Goal: Task Accomplishment & Management: Use online tool/utility

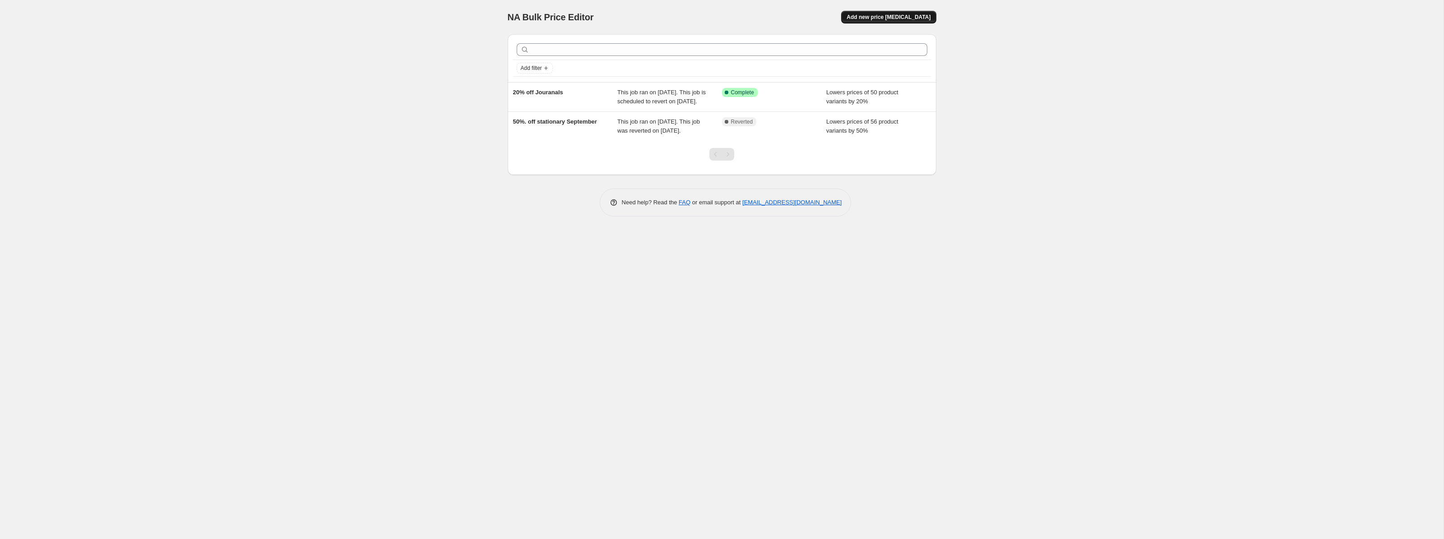
click at [891, 15] on span "Add new price [MEDICAL_DATA]" at bounding box center [889, 17] width 84 height 7
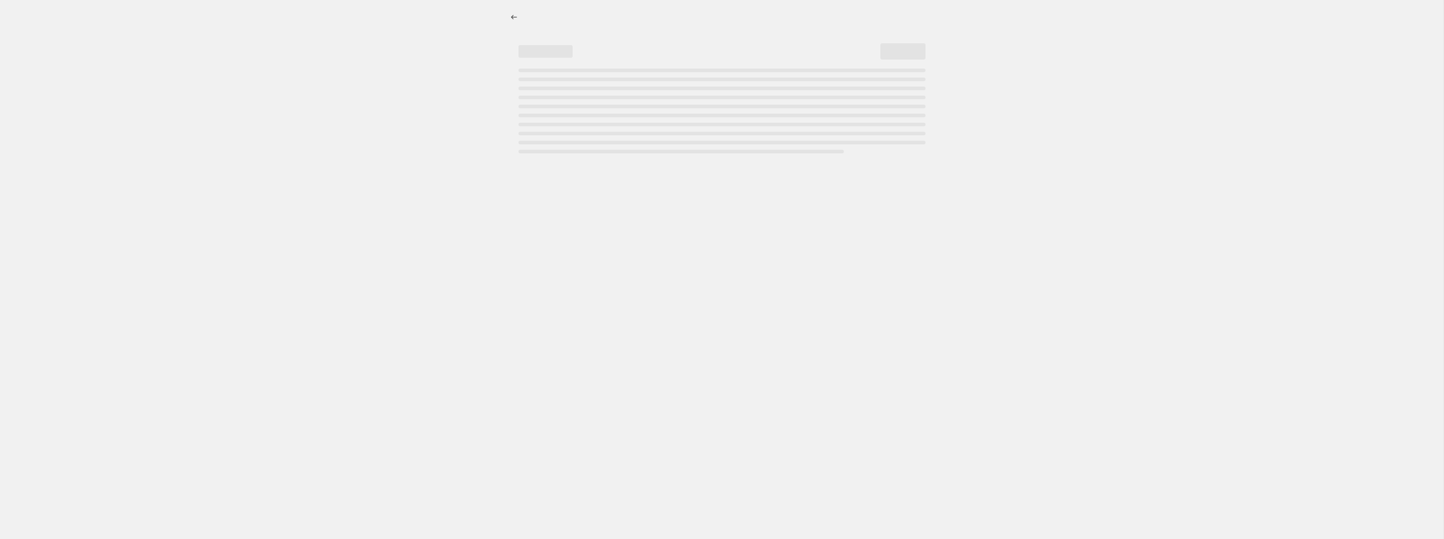
select select "percentage"
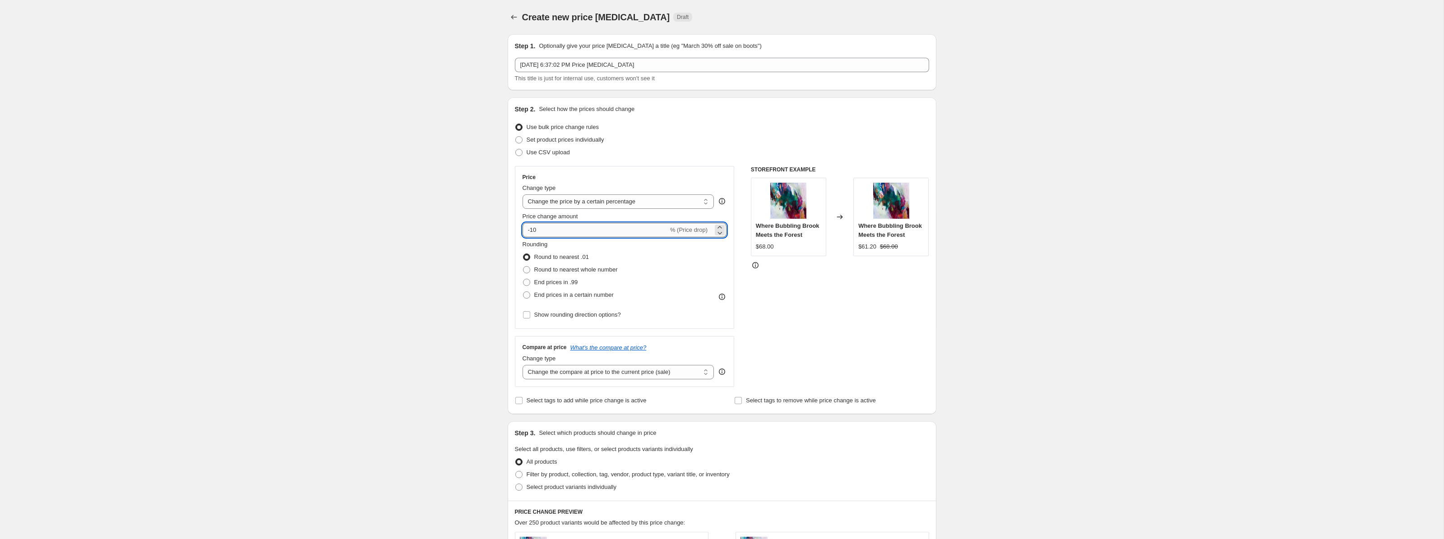
click at [562, 231] on input "-10" at bounding box center [596, 230] width 146 height 14
type input "-1"
type input "-3"
type input "-2"
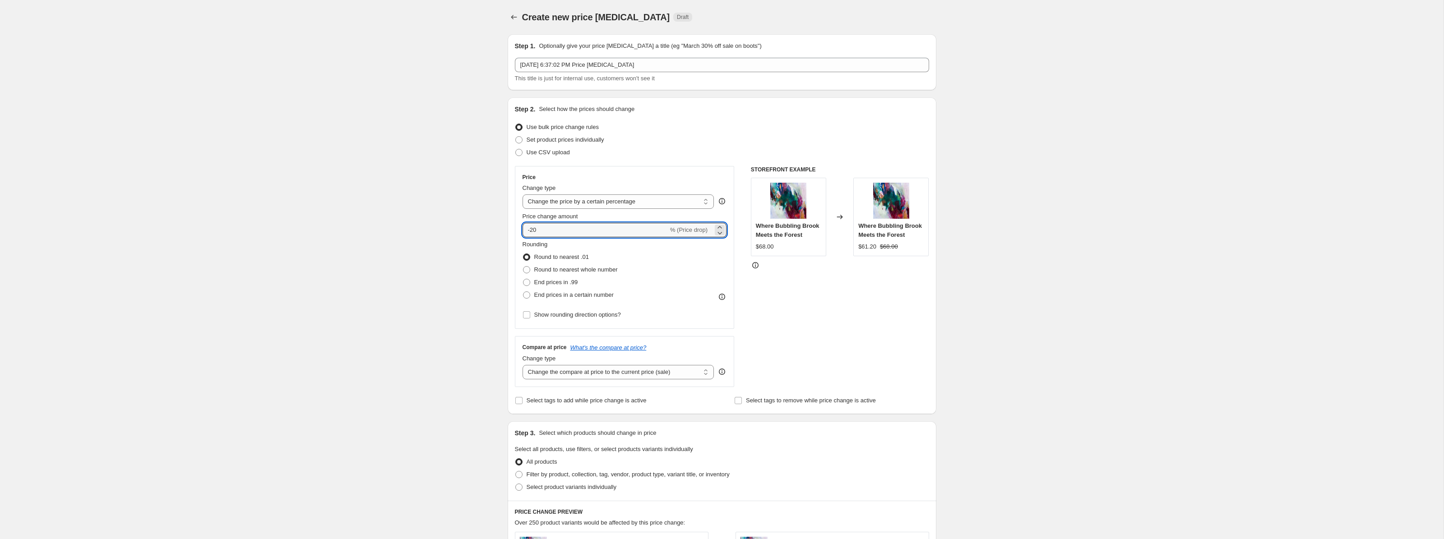
type input "-20"
click at [653, 280] on div "Rounding Round to nearest .01 Round to nearest whole number End prices in .99 E…" at bounding box center [625, 270] width 204 height 61
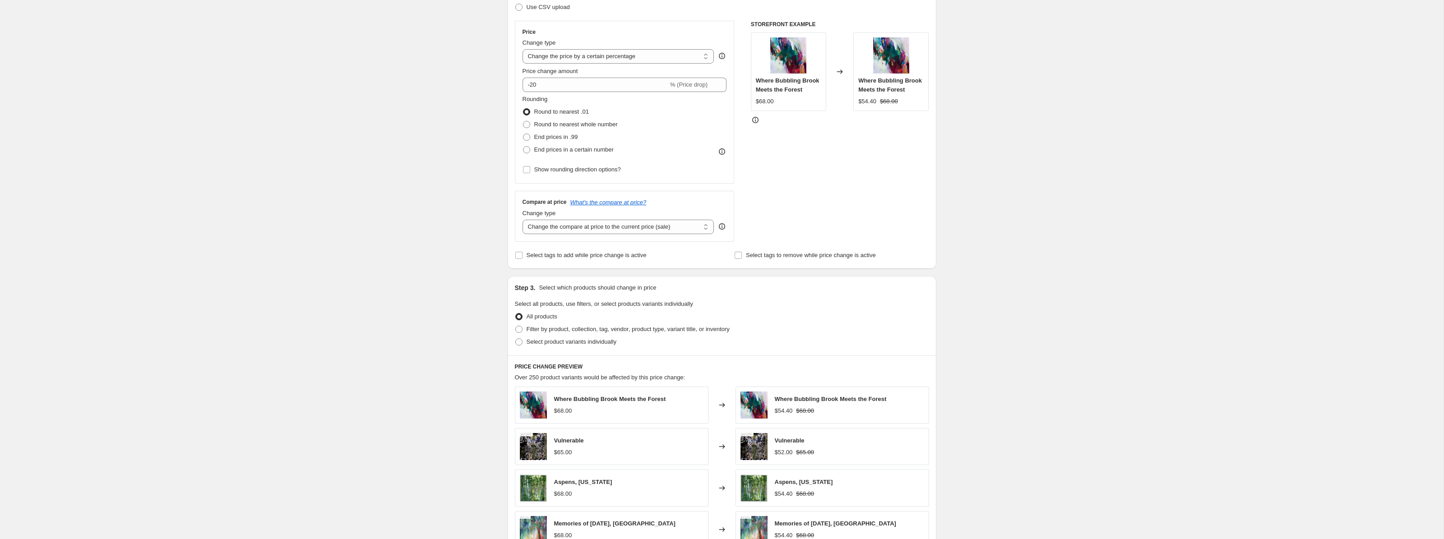
scroll to position [164, 0]
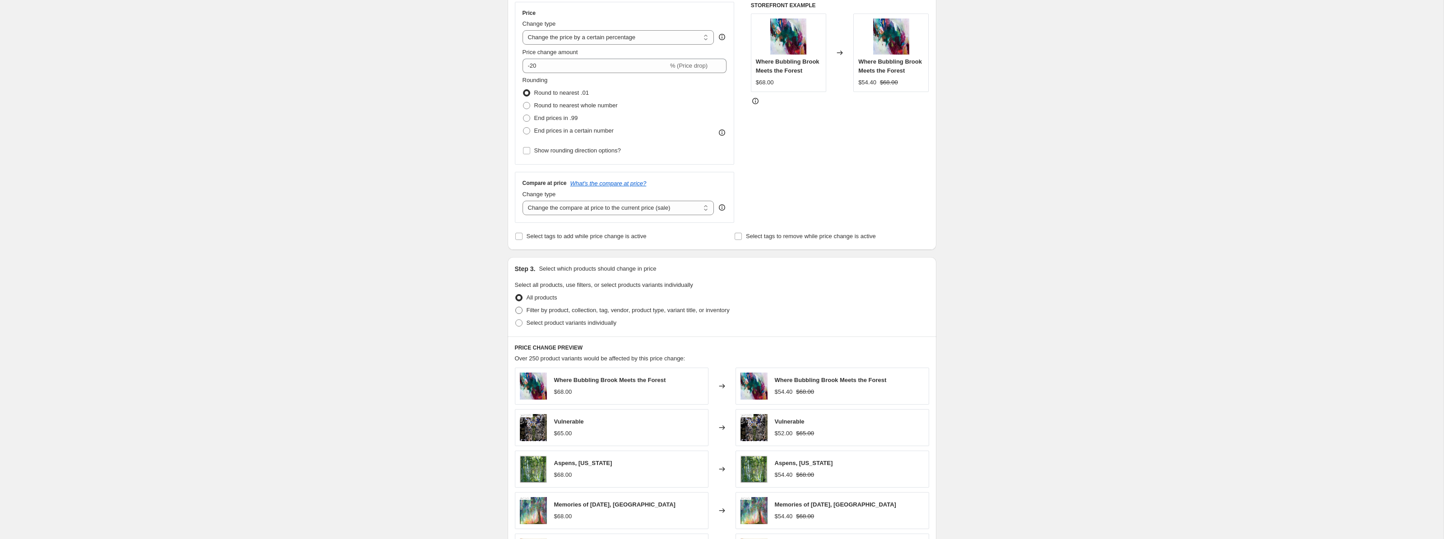
click at [520, 309] on span at bounding box center [518, 310] width 7 height 7
click at [516, 307] on input "Filter by product, collection, tag, vendor, product type, variant title, or inv…" at bounding box center [515, 307] width 0 height 0
radio input "true"
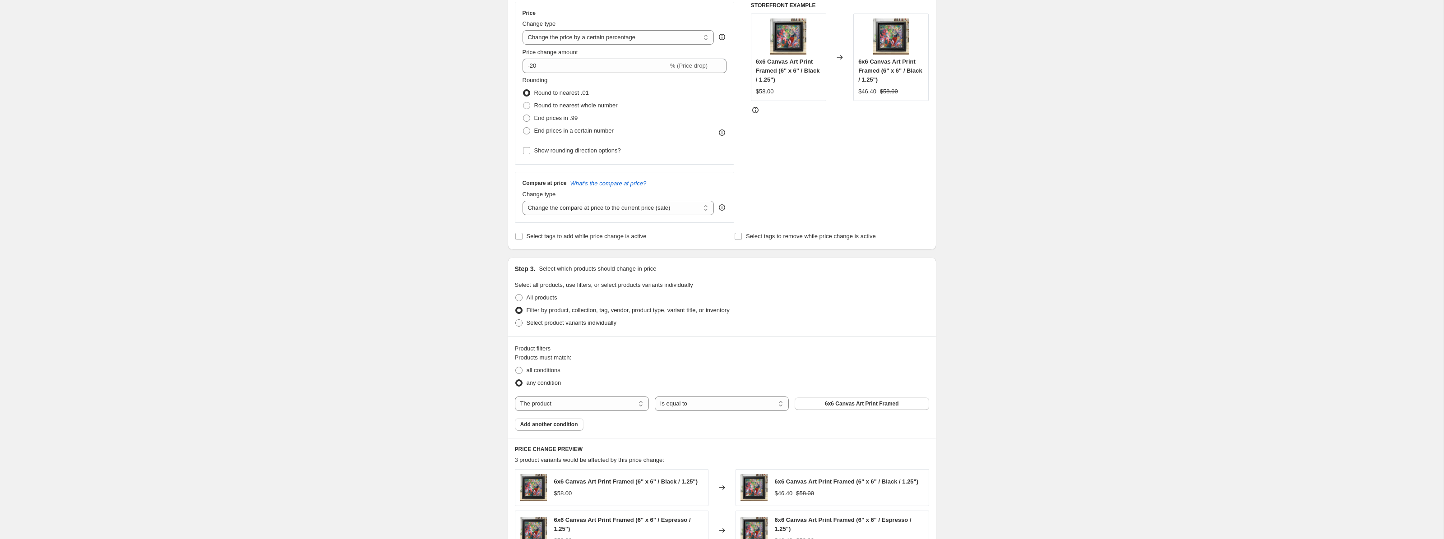
click at [519, 320] on span at bounding box center [518, 323] width 7 height 7
click at [516, 320] on input "Select product variants individually" at bounding box center [515, 320] width 0 height 0
radio input "true"
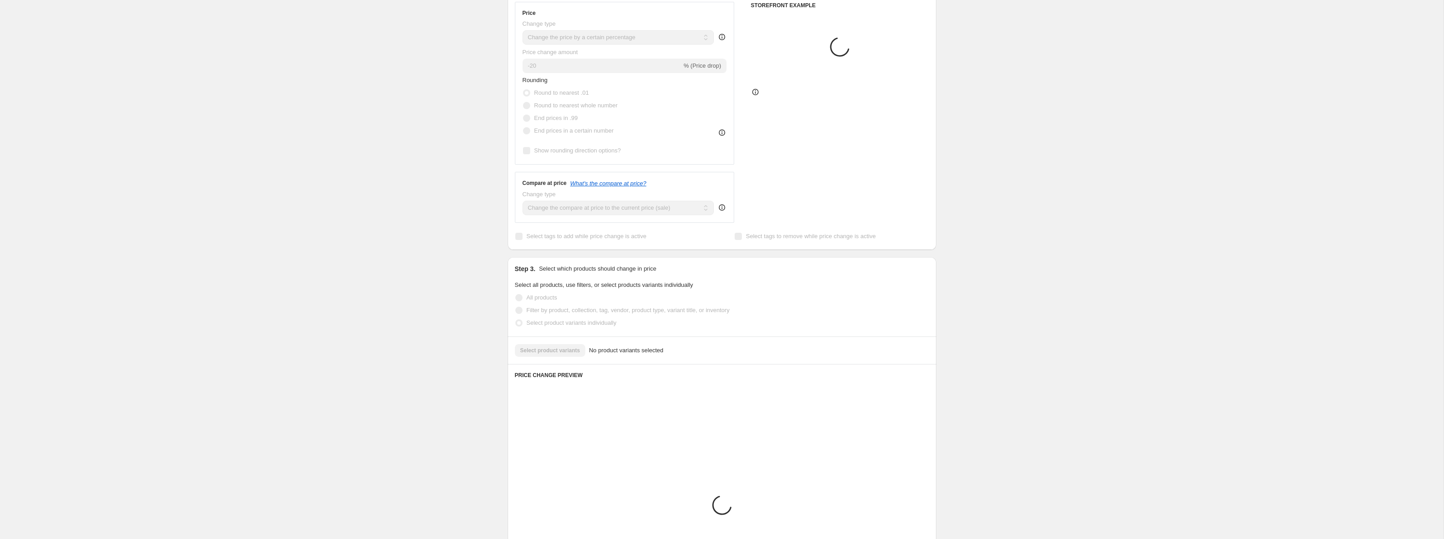
scroll to position [163, 0]
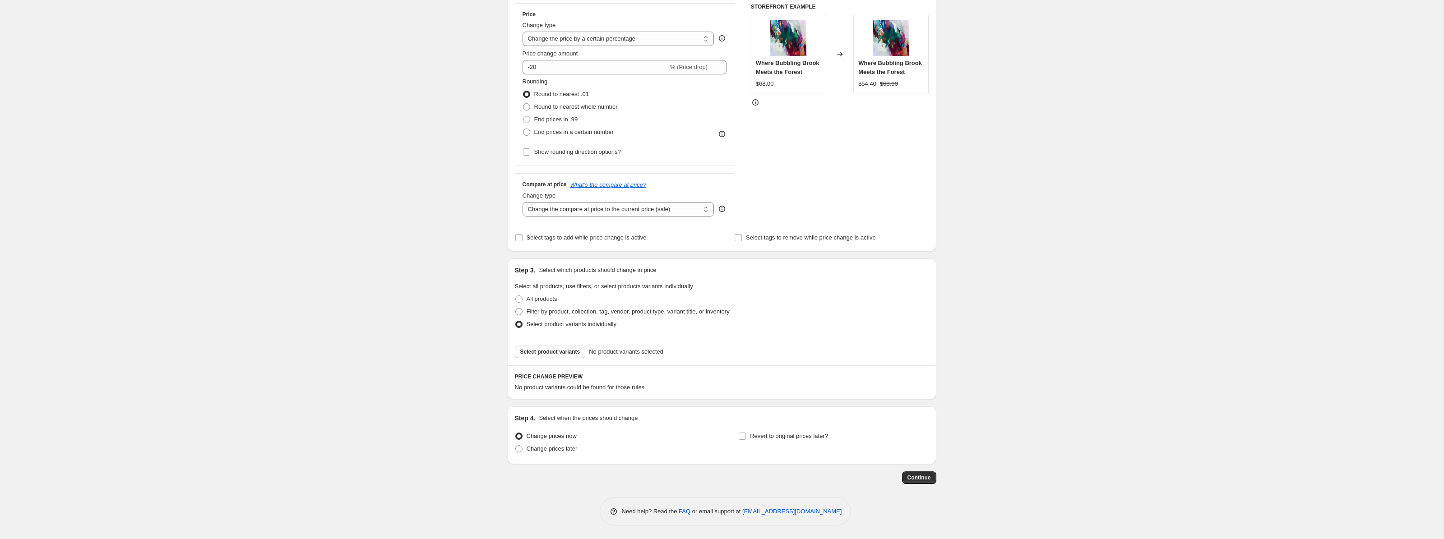
click at [578, 353] on span "Select product variants" at bounding box center [550, 351] width 60 height 7
click at [519, 312] on span at bounding box center [518, 311] width 7 height 7
click at [516, 309] on input "Filter by product, collection, tag, vendor, product type, variant title, or inv…" at bounding box center [515, 308] width 0 height 0
radio input "true"
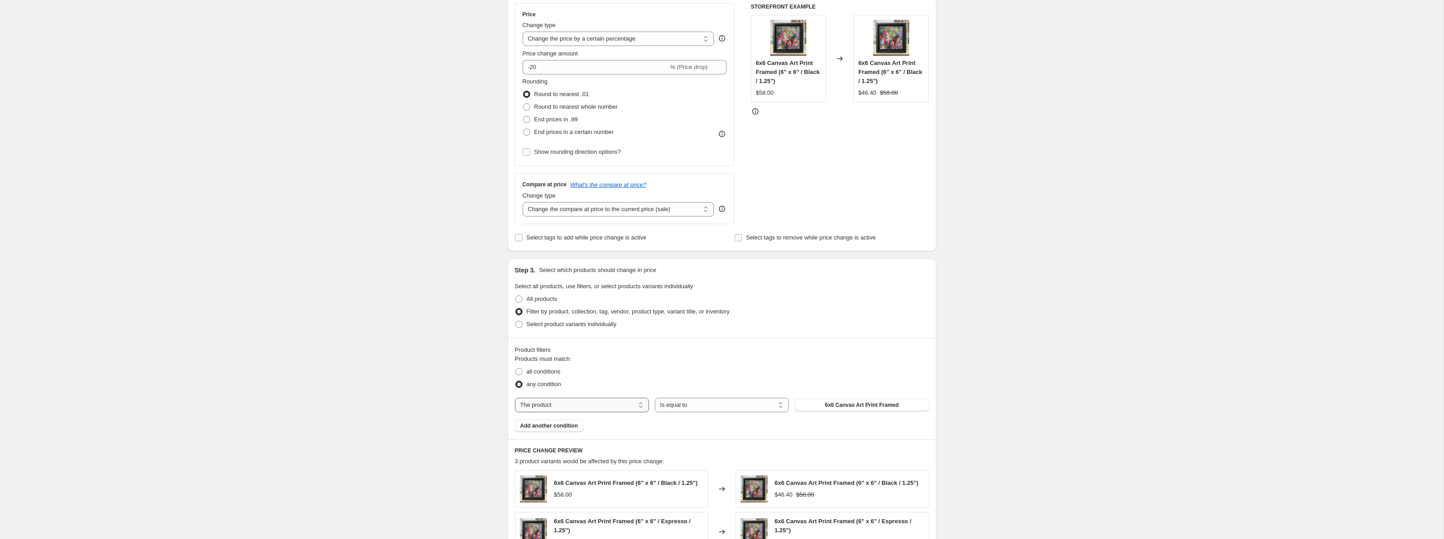
click at [626, 405] on select "The product The product's collection The product's tag The product's vendor The…" at bounding box center [582, 405] width 134 height 14
select select "title"
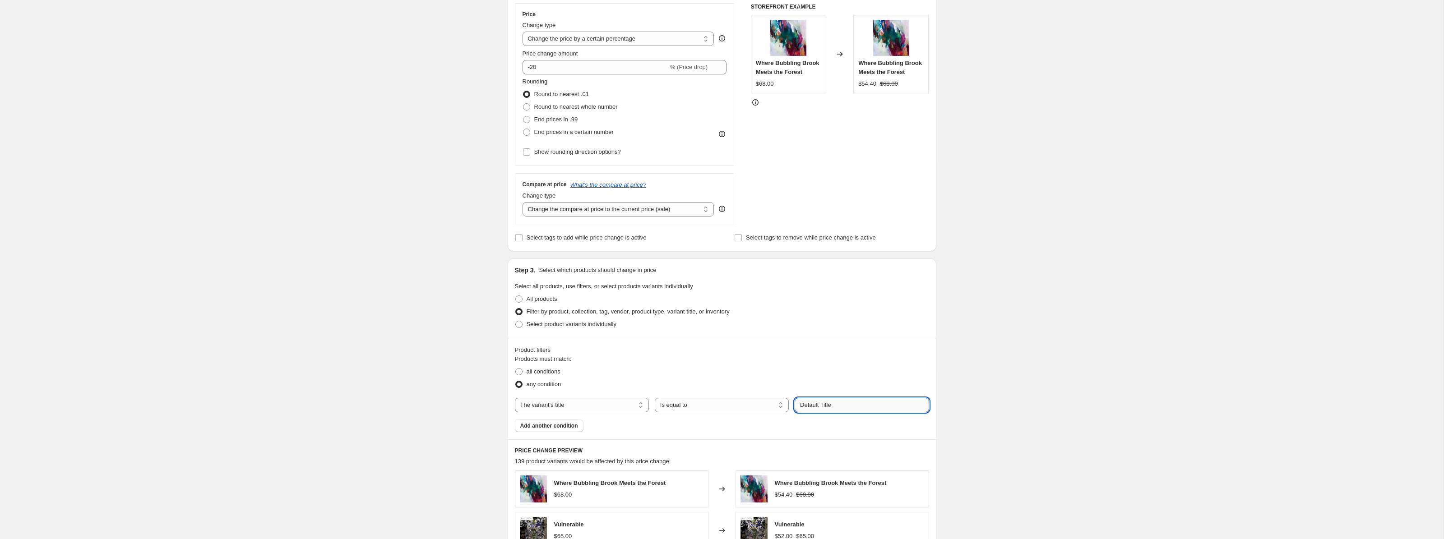
click at [851, 405] on input "Default Title" at bounding box center [862, 405] width 134 height 14
drag, startPoint x: 851, startPoint y: 405, endPoint x: 794, endPoint y: 413, distance: 57.5
click at [794, 413] on div "Products must match: all conditions any condition The product The product's col…" at bounding box center [722, 394] width 414 height 78
drag, startPoint x: 835, startPoint y: 405, endPoint x: 792, endPoint y: 403, distance: 42.4
click at [792, 403] on div "The product The product's collection The product's tag The product's vendor The…" at bounding box center [722, 405] width 414 height 14
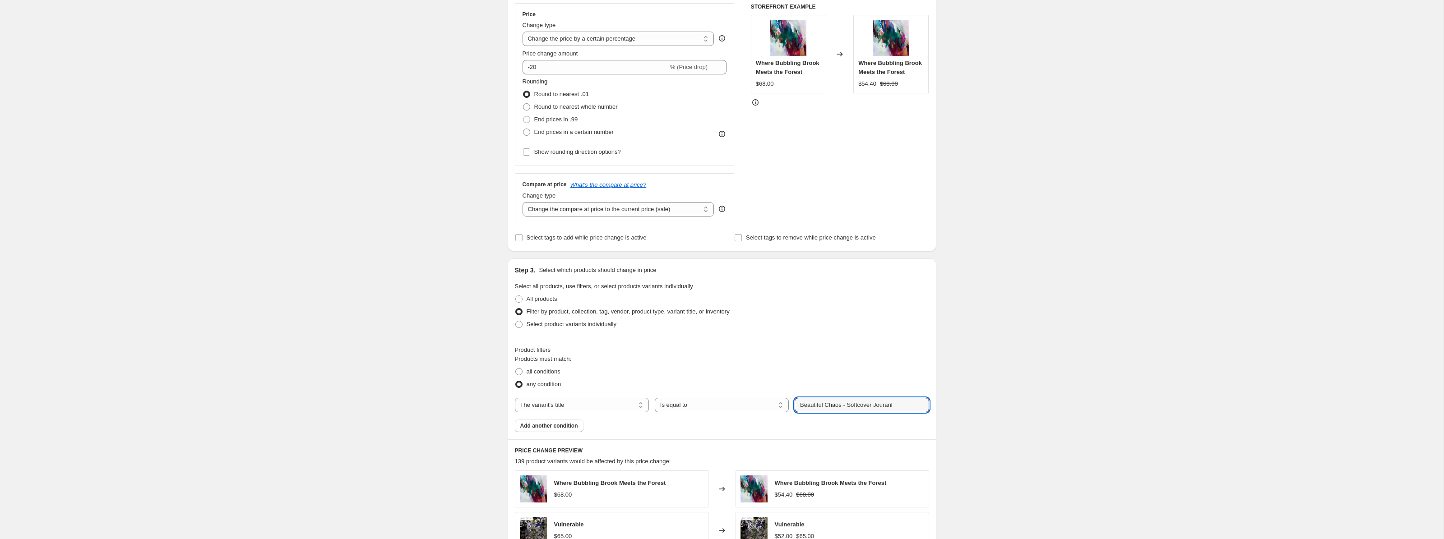
type input "Beautiful Chaos - Softcover Jouranl"
click at [795, 259] on button "Submit" at bounding box center [808, 263] width 26 height 9
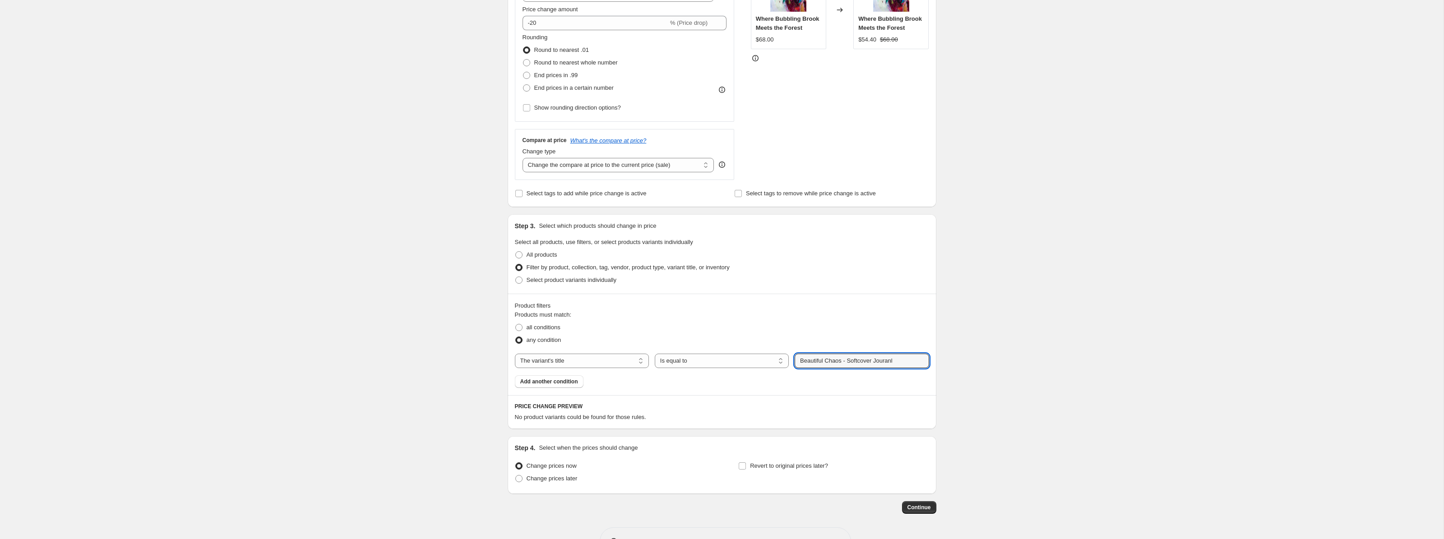
scroll to position [237, 0]
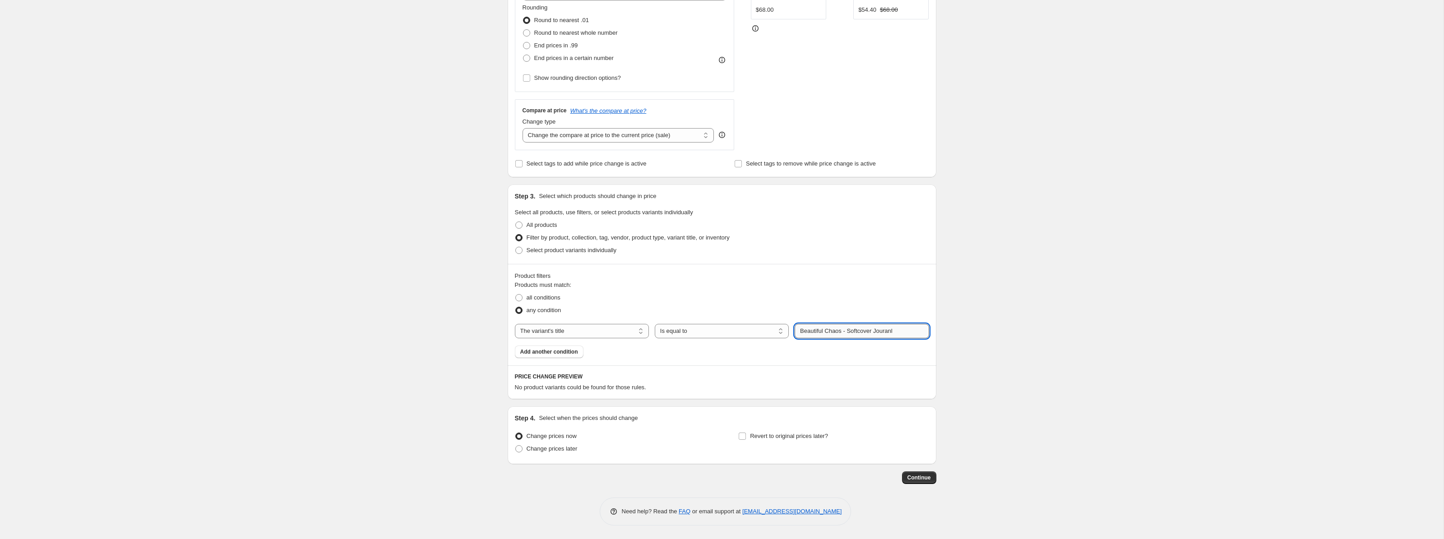
click at [814, 332] on input "Beautiful Chaos - Softcover Jouranl" at bounding box center [862, 331] width 134 height 14
click at [630, 328] on select "The product The product's collection The product's tag The product's vendor The…" at bounding box center [582, 331] width 134 height 14
select select "product"
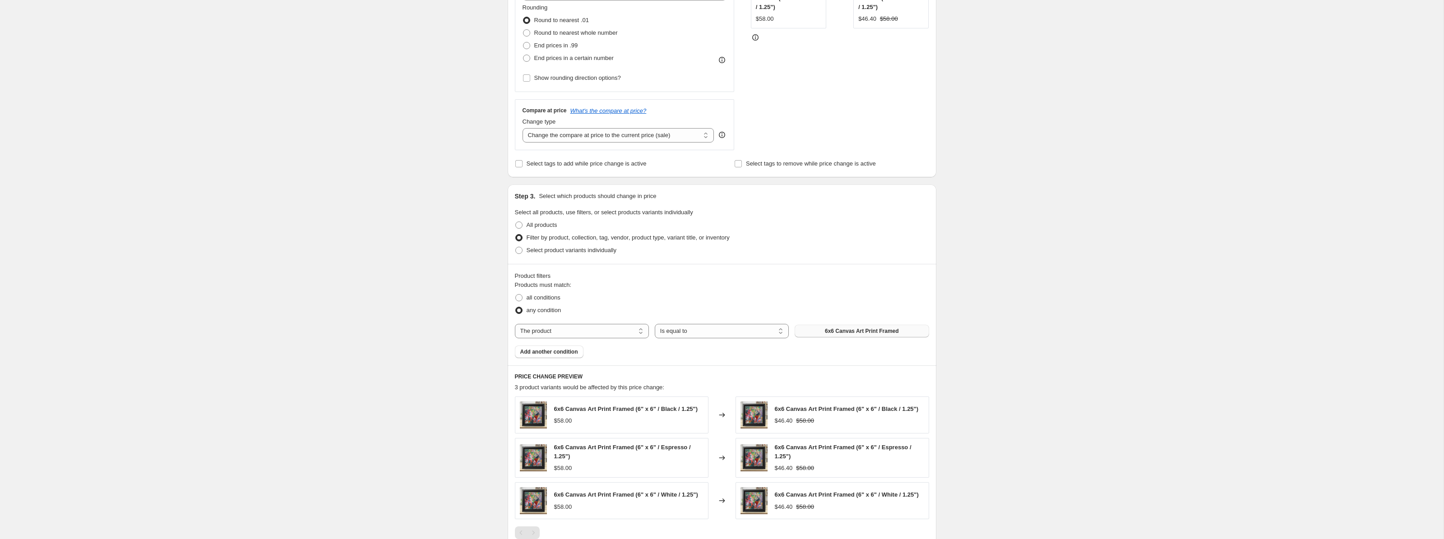
click at [809, 331] on button "6x6 Canvas Art Print Framed" at bounding box center [862, 331] width 134 height 13
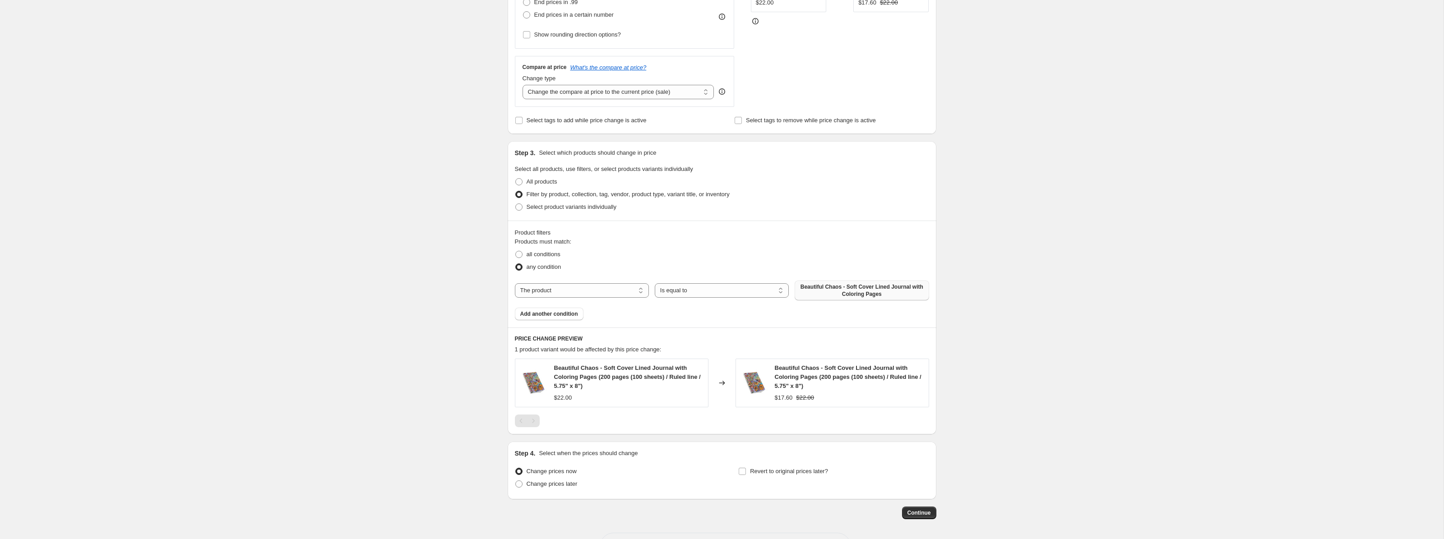
scroll to position [315, 0]
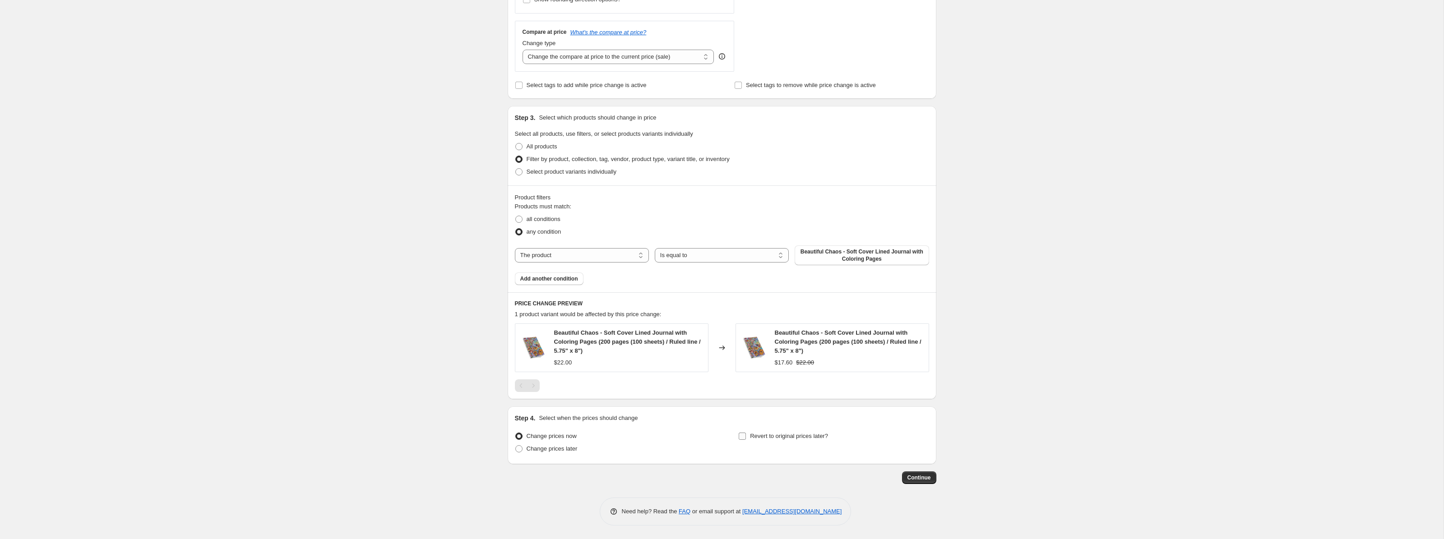
click at [743, 436] on input "Revert to original prices later?" at bounding box center [742, 436] width 7 height 7
checkbox input "true"
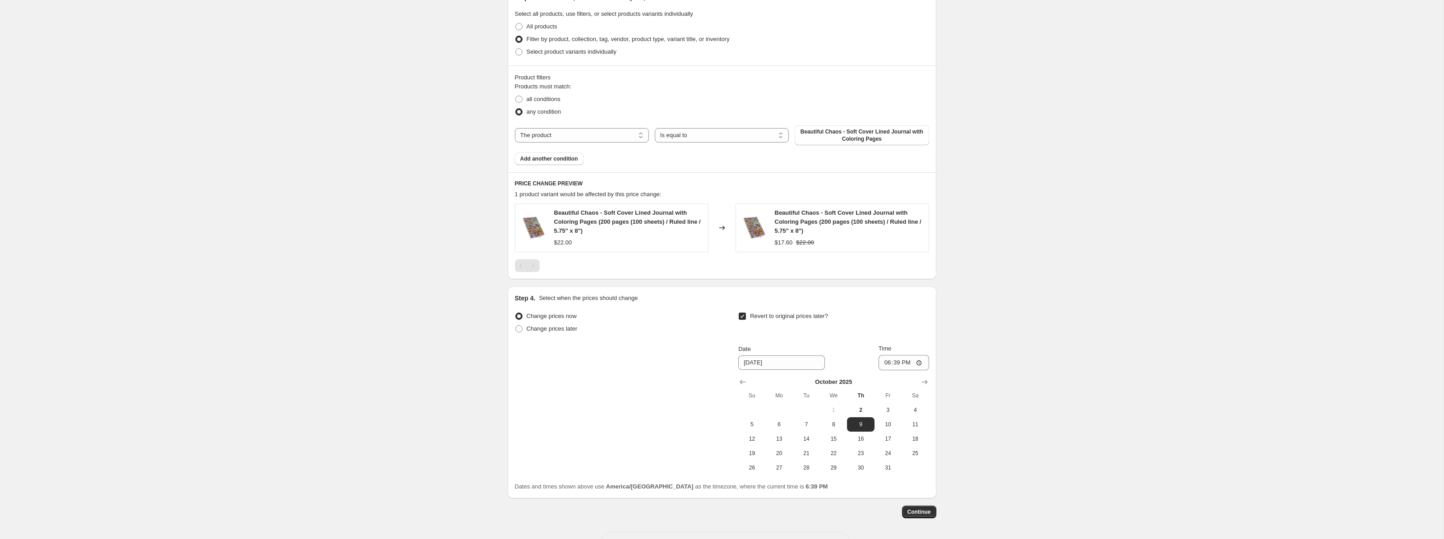
scroll to position [440, 0]
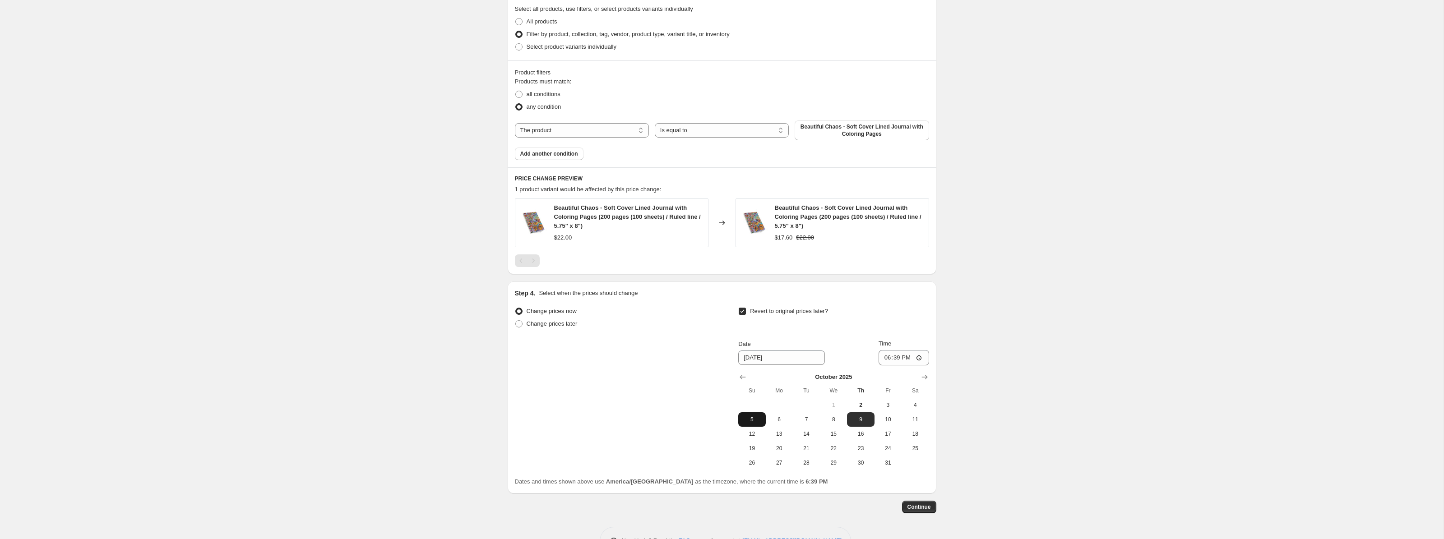
click at [753, 417] on span "5" at bounding box center [752, 419] width 20 height 7
type input "[DATE]"
click at [903, 359] on input "18:39" at bounding box center [904, 357] width 51 height 15
click at [892, 359] on input "18:39" at bounding box center [904, 357] width 51 height 15
click at [918, 357] on input "18:39" at bounding box center [904, 357] width 51 height 15
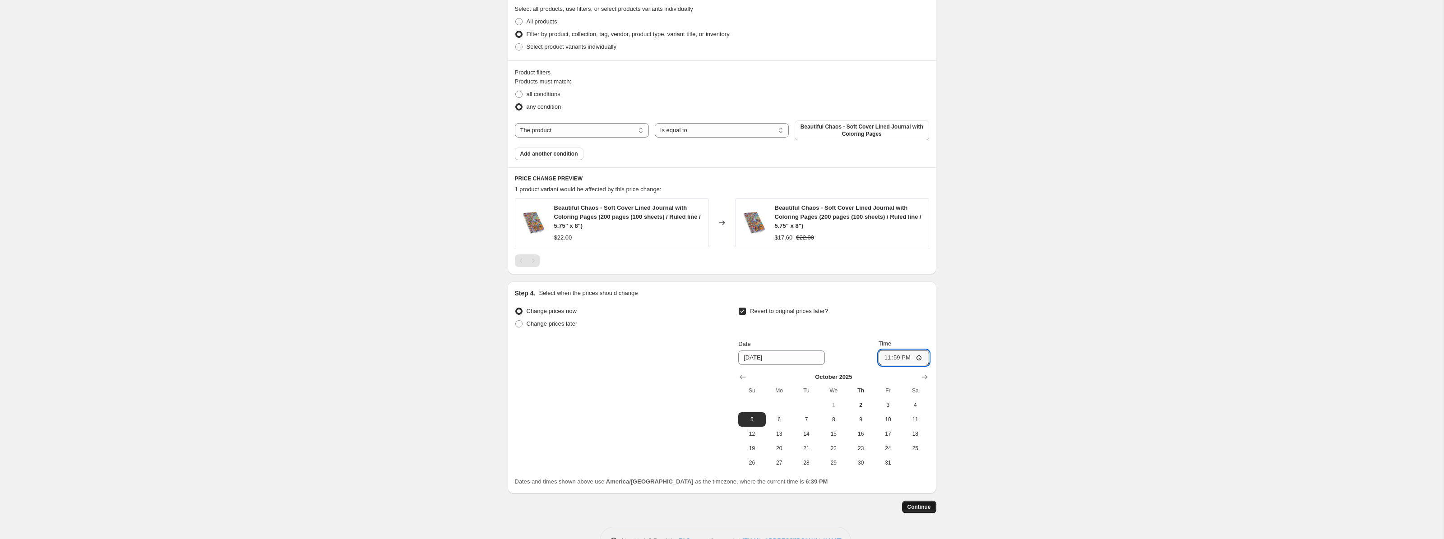
type input "23:59"
click at [916, 509] on span "Continue" at bounding box center [919, 507] width 23 height 7
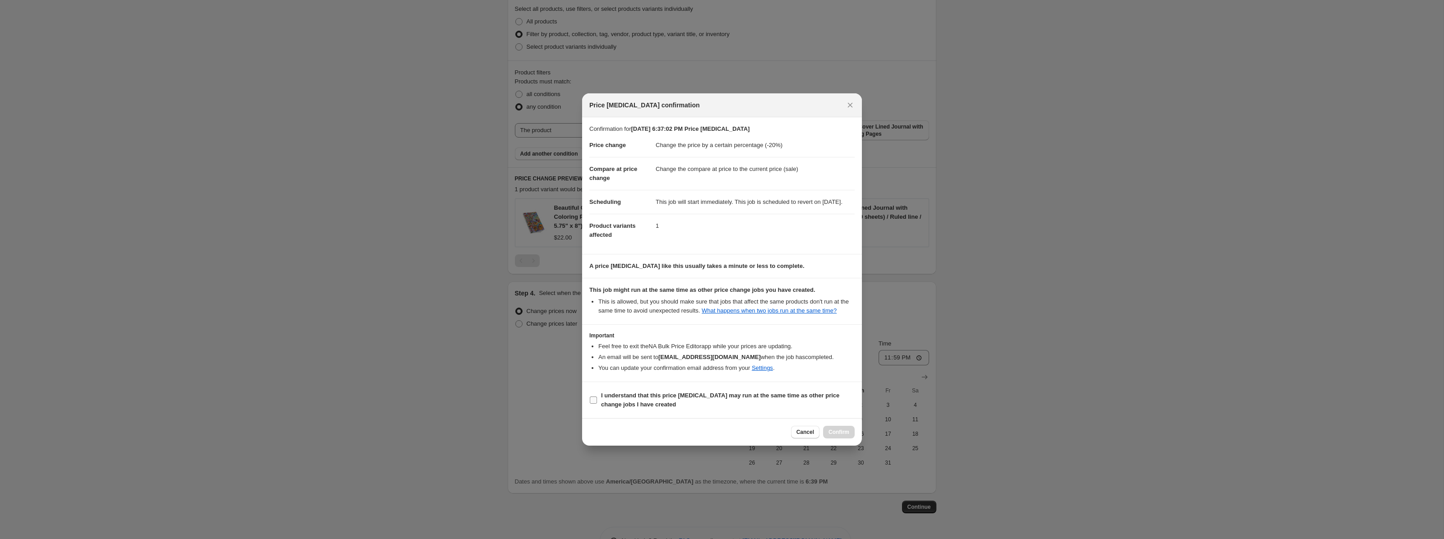
click at [593, 404] on input "I understand that this price [MEDICAL_DATA] may run at the same time as other p…" at bounding box center [593, 400] width 7 height 7
checkbox input "true"
click at [832, 436] on span "Confirm" at bounding box center [839, 432] width 21 height 7
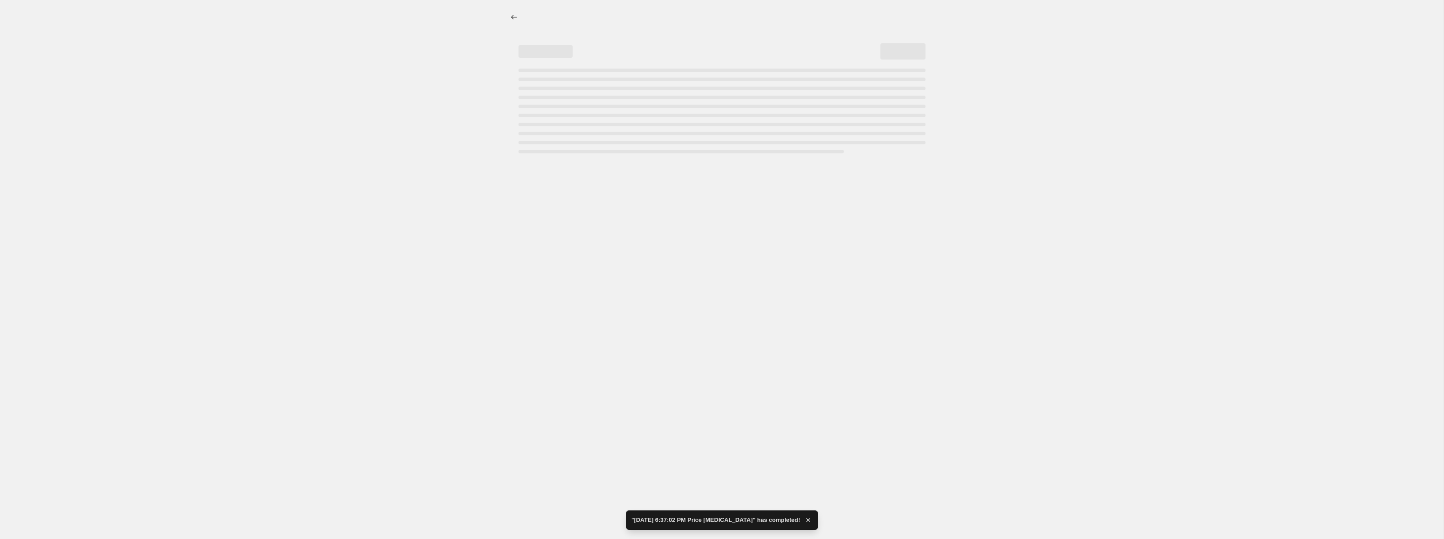
select select "percentage"
